Goal: Information Seeking & Learning: Learn about a topic

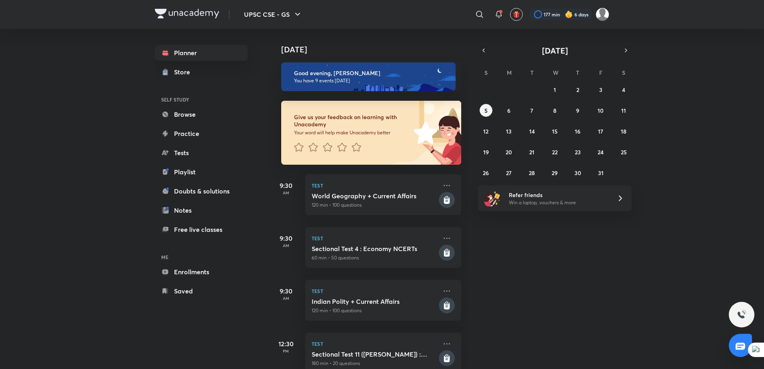
click at [473, 21] on div "​" at bounding box center [414, 14] width 147 height 19
click at [476, 16] on icon at bounding box center [480, 15] width 10 height 10
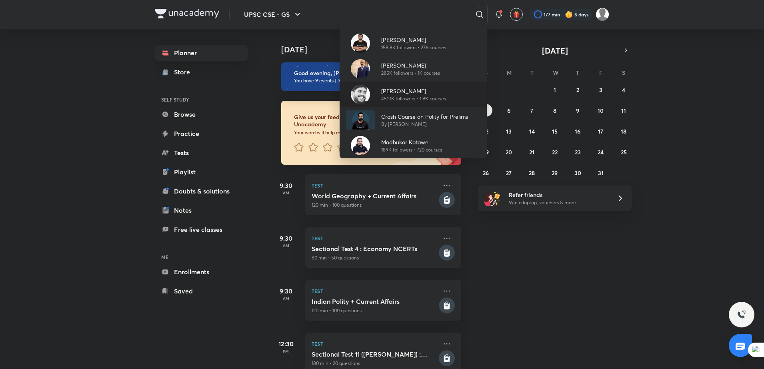
click at [403, 103] on div "[PERSON_NAME] 451.1K followers • 1.9K courses" at bounding box center [413, 95] width 147 height 26
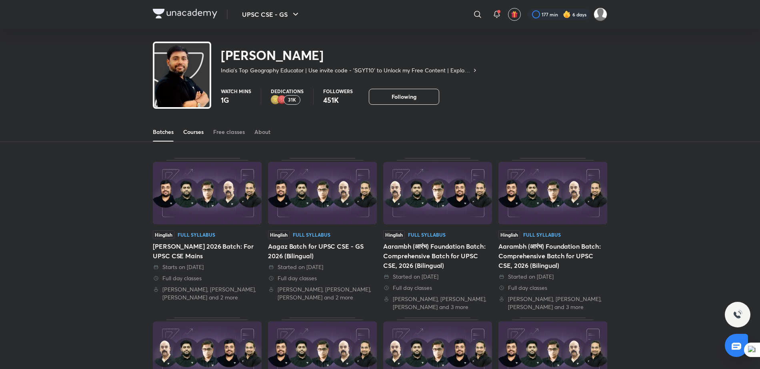
click at [185, 133] on div "Courses" at bounding box center [193, 132] width 20 height 8
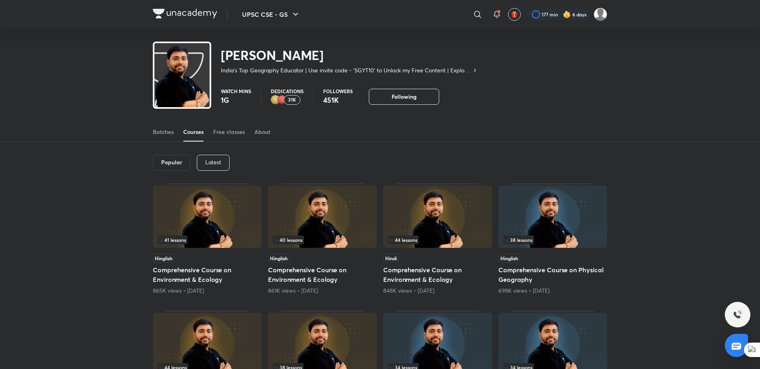
click at [219, 164] on p "Latest" at bounding box center [213, 162] width 16 height 6
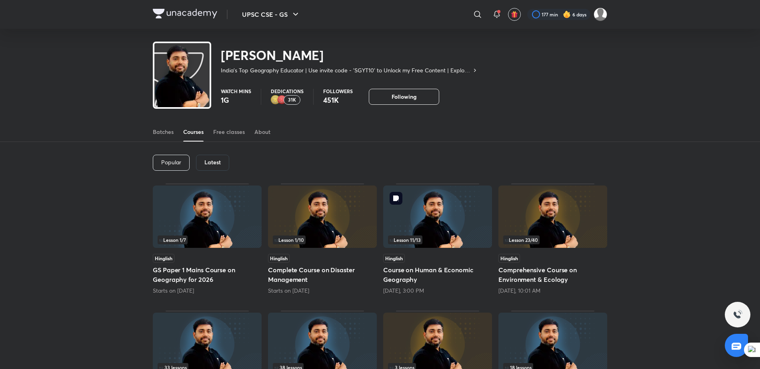
click at [433, 231] on img at bounding box center [437, 217] width 109 height 62
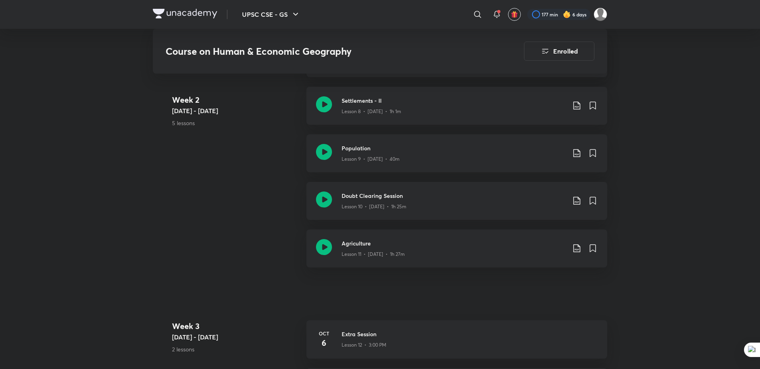
scroll to position [792, 0]
click at [501, 200] on div "Lesson 10 • [DATE] • 1h 25m" at bounding box center [454, 205] width 224 height 10
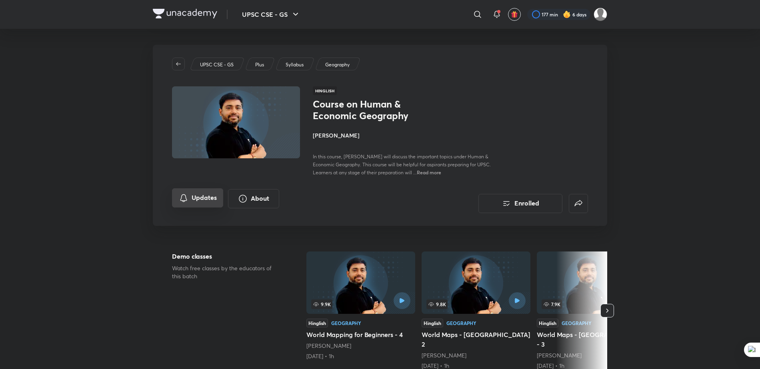
click at [210, 193] on button "Updates" at bounding box center [197, 197] width 51 height 19
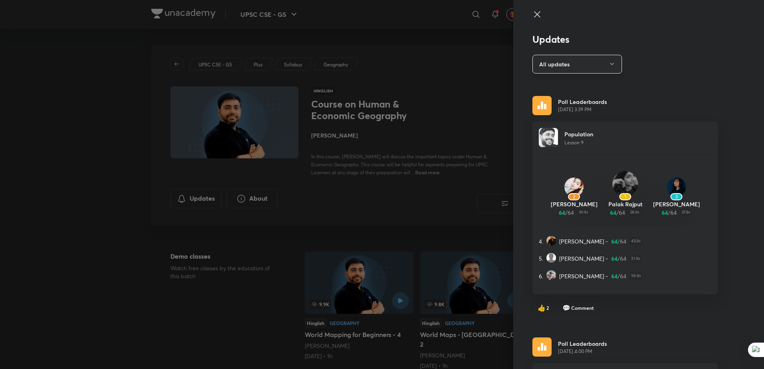
click at [609, 63] on icon "button" at bounding box center [612, 64] width 6 height 6
click at [532, 13] on div at bounding box center [382, 184] width 764 height 369
click at [533, 20] on div at bounding box center [626, 22] width 186 height 24
click at [533, 12] on icon at bounding box center [538, 15] width 10 height 10
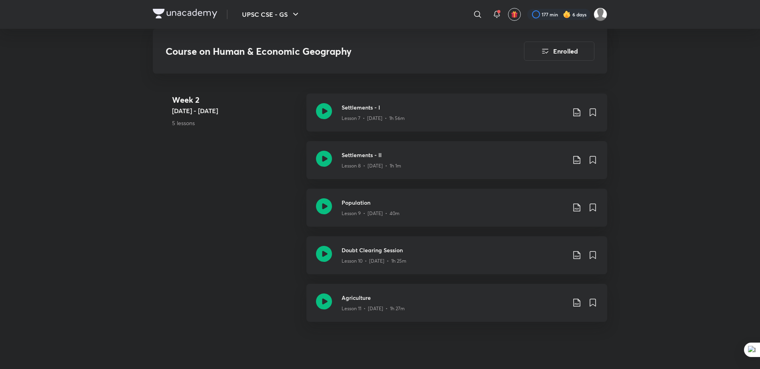
scroll to position [743, 0]
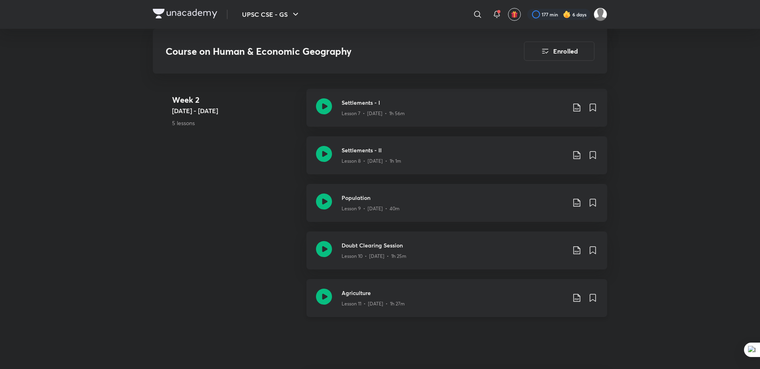
click at [575, 293] on icon at bounding box center [577, 298] width 10 height 10
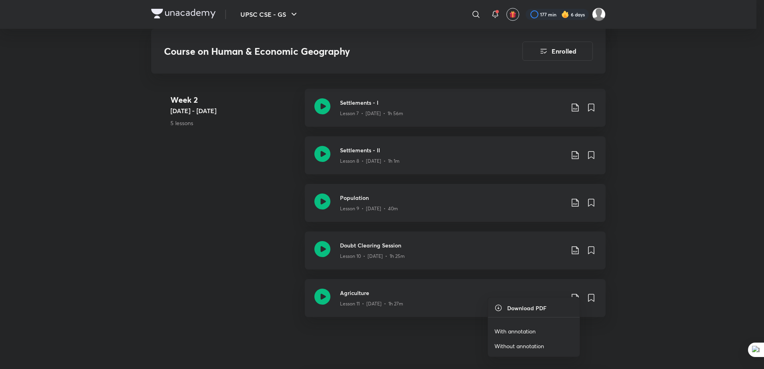
click at [513, 350] on p "Without annotation" at bounding box center [520, 346] width 50 height 8
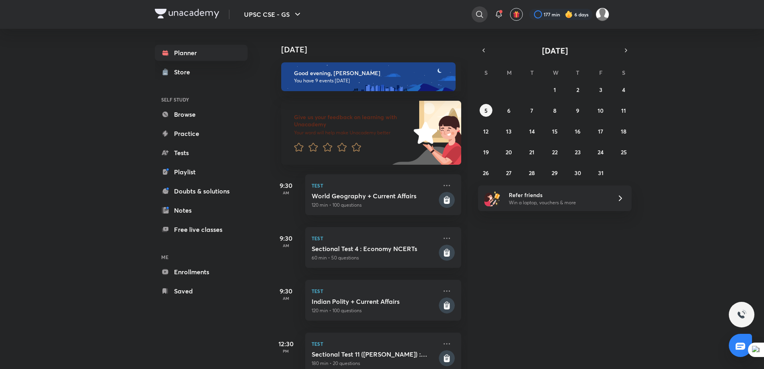
click at [481, 14] on icon at bounding box center [480, 15] width 10 height 10
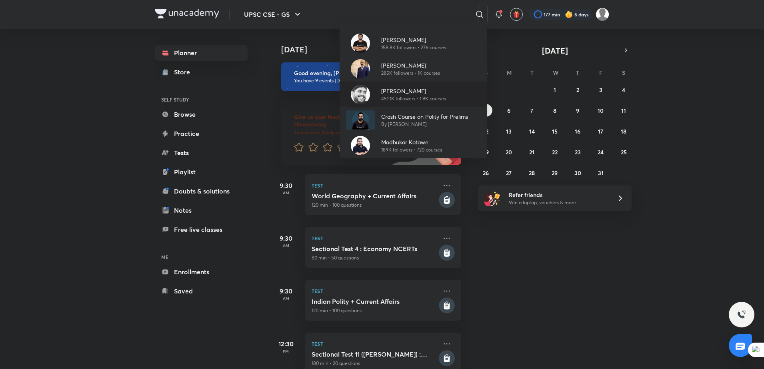
click at [380, 90] on div "[PERSON_NAME] 451.1K followers • 1.9K courses" at bounding box center [410, 95] width 71 height 16
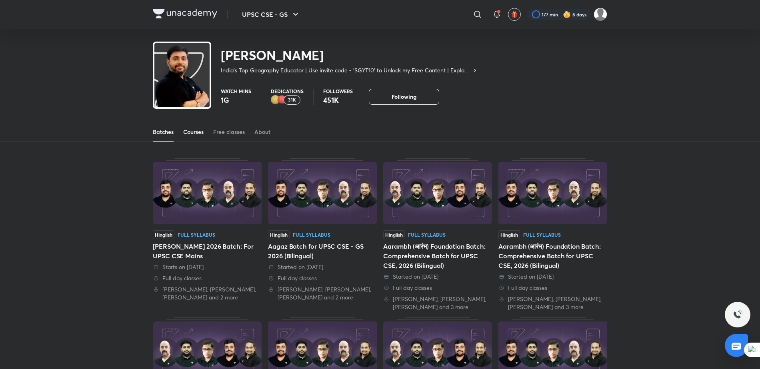
click at [190, 130] on div "Courses" at bounding box center [193, 132] width 20 height 8
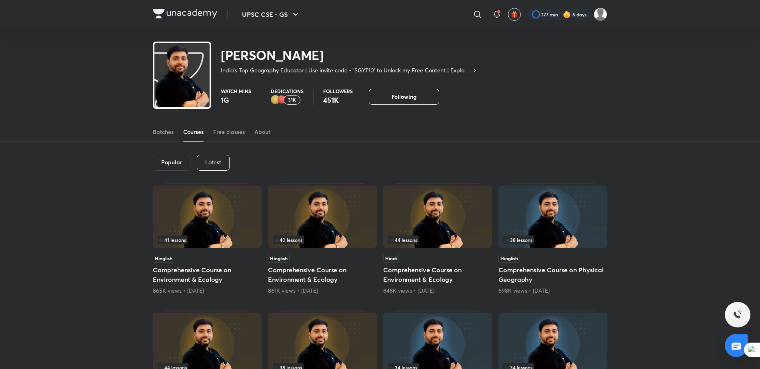
click at [210, 159] on p "Latest" at bounding box center [213, 162] width 16 height 6
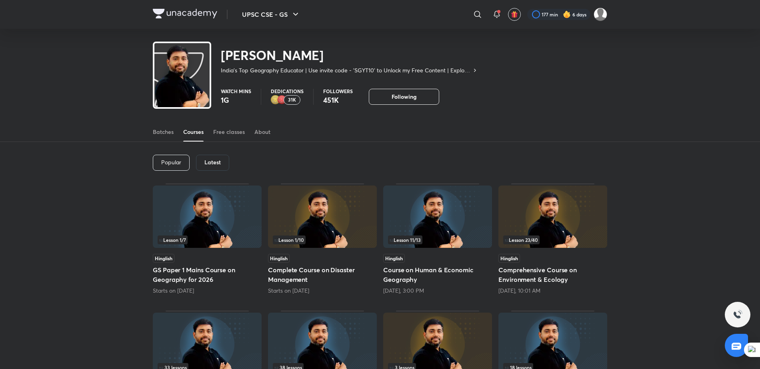
click at [396, 243] on span "Lesson 11 / 13" at bounding box center [405, 240] width 34 height 9
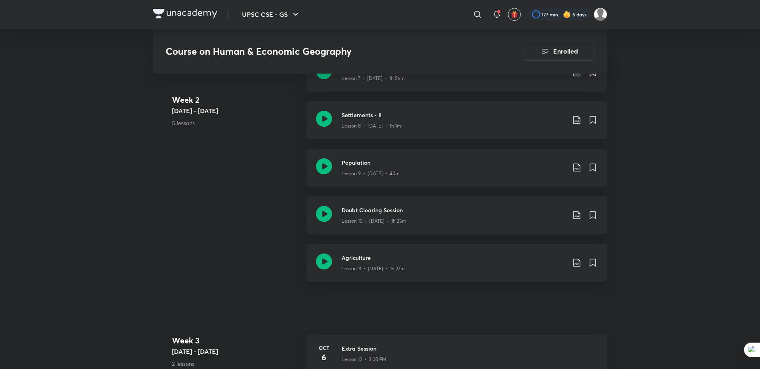
scroll to position [776, 0]
click at [580, 213] on icon at bounding box center [576, 217] width 7 height 8
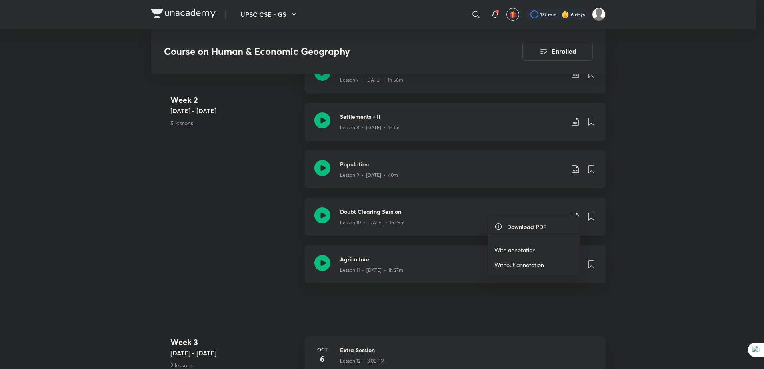
click at [529, 262] on p "Without annotation" at bounding box center [520, 265] width 50 height 8
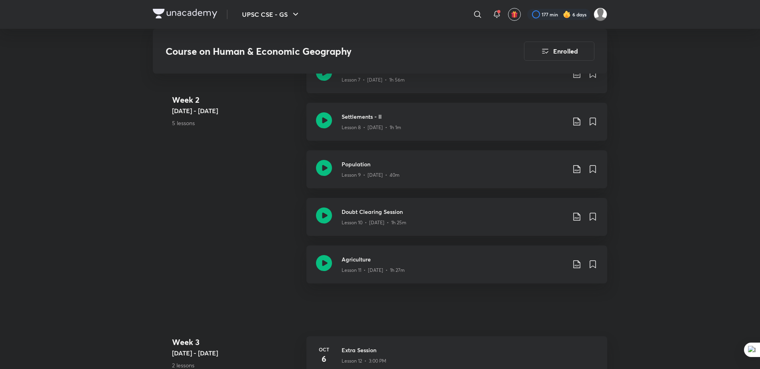
click at [682, 172] on div "UPSC CSE - GS ​ 177 min 6 days Course on Human & Economic Geography Enrolled UP…" at bounding box center [380, 71] width 760 height 1694
click at [575, 164] on icon at bounding box center [577, 169] width 10 height 10
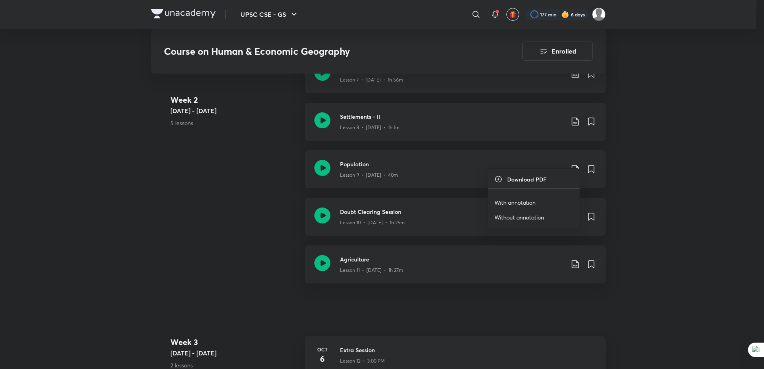
click at [523, 223] on li "Without annotation" at bounding box center [534, 217] width 92 height 15
click at [516, 219] on p "Without annotation" at bounding box center [520, 217] width 50 height 8
